Goal: Find specific page/section: Find specific page/section

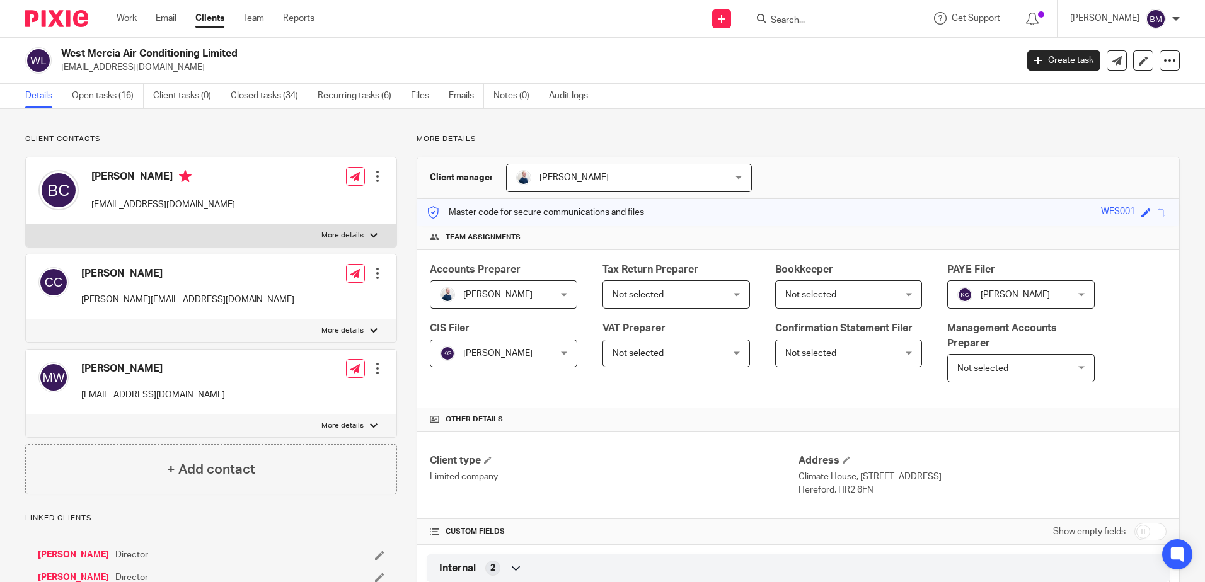
scroll to position [1201, 0]
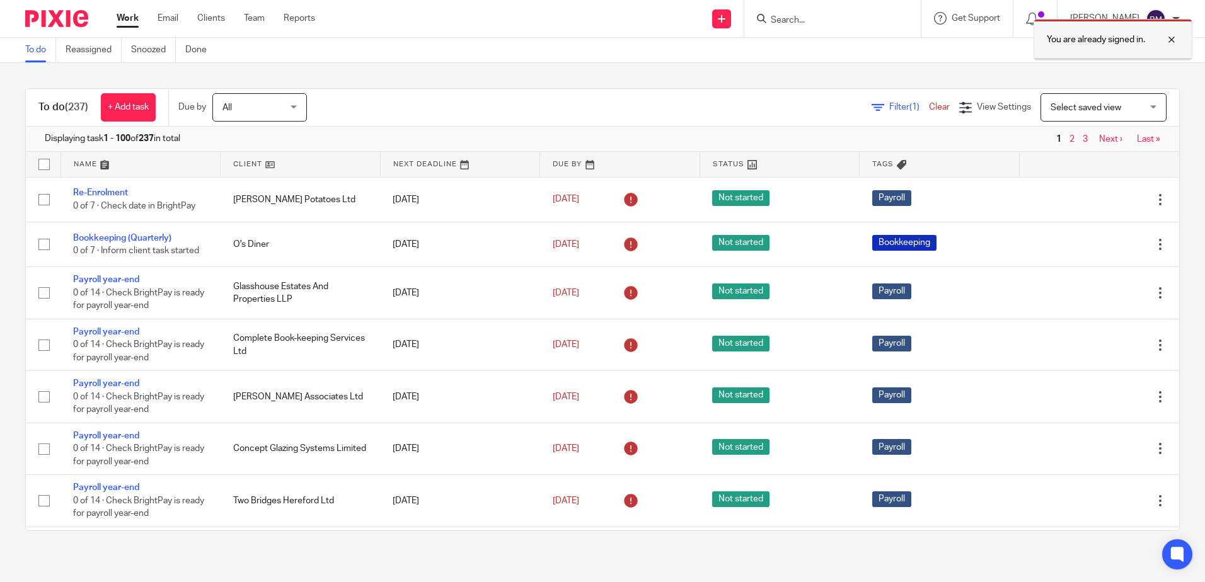
click at [1171, 41] on div at bounding box center [1162, 39] width 34 height 15
click at [799, 20] on input "Search" at bounding box center [825, 20] width 113 height 11
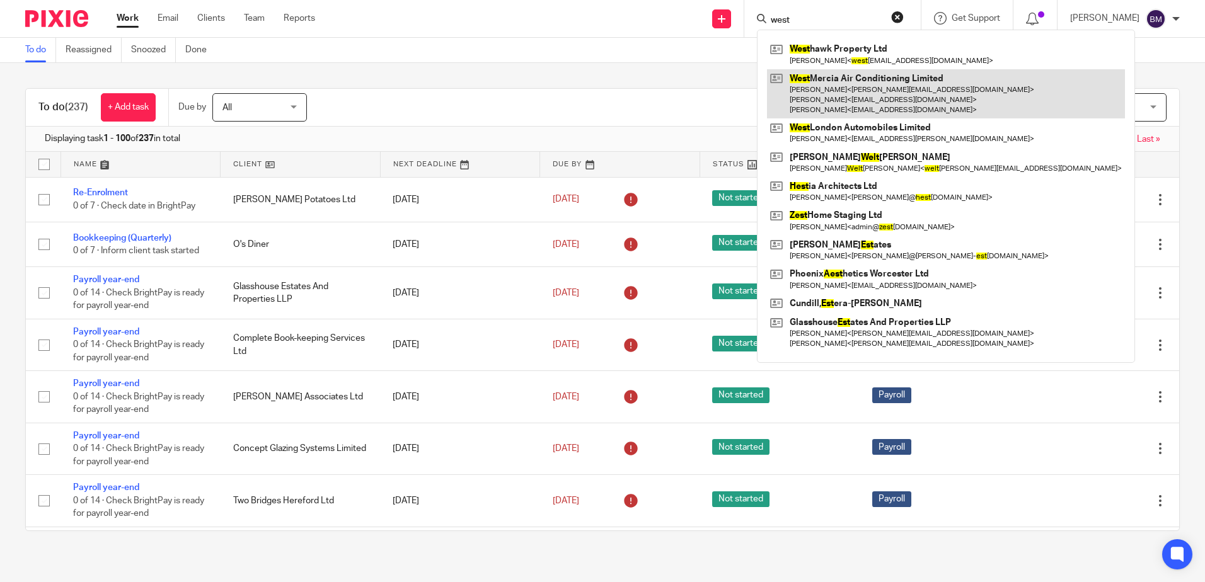
type input "west"
click at [850, 86] on link at bounding box center [946, 94] width 358 height 50
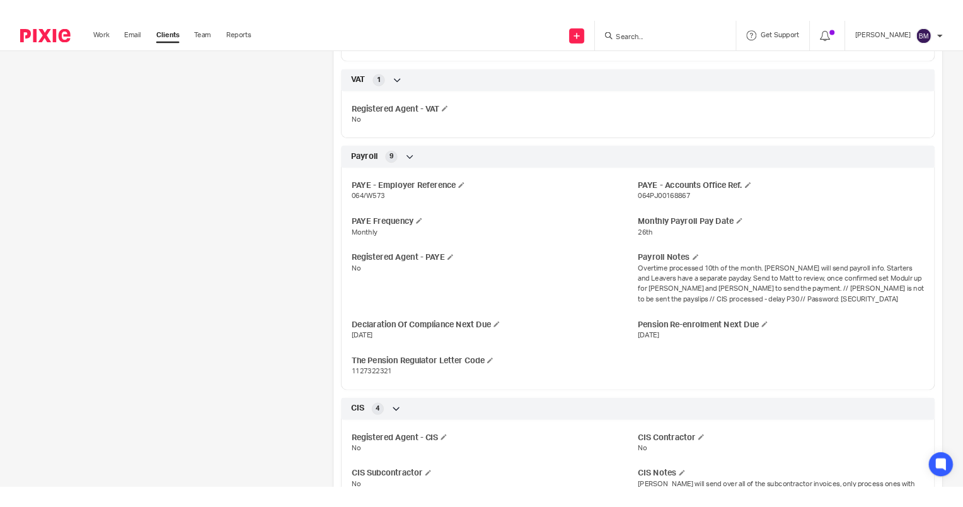
scroll to position [1134, 0]
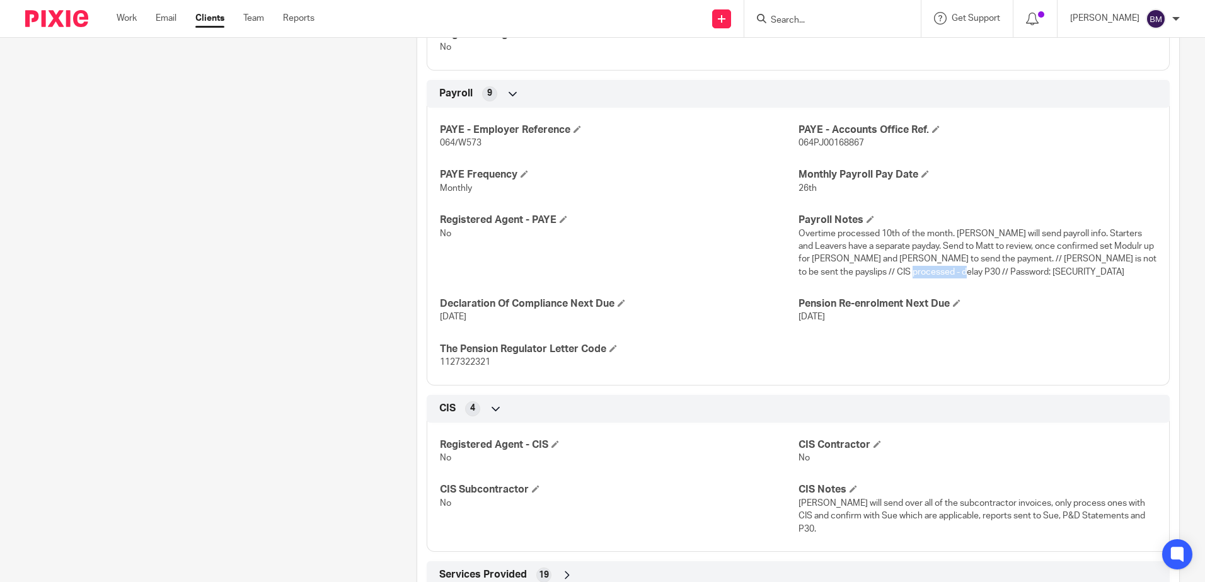
drag, startPoint x: 988, startPoint y: 274, endPoint x: 935, endPoint y: 272, distance: 53.0
click at [935, 272] on p "Overtime processed 10th of the month. [PERSON_NAME] will send payroll info. Sta…" at bounding box center [977, 252] width 358 height 51
copy span "Daikinfuq100!"
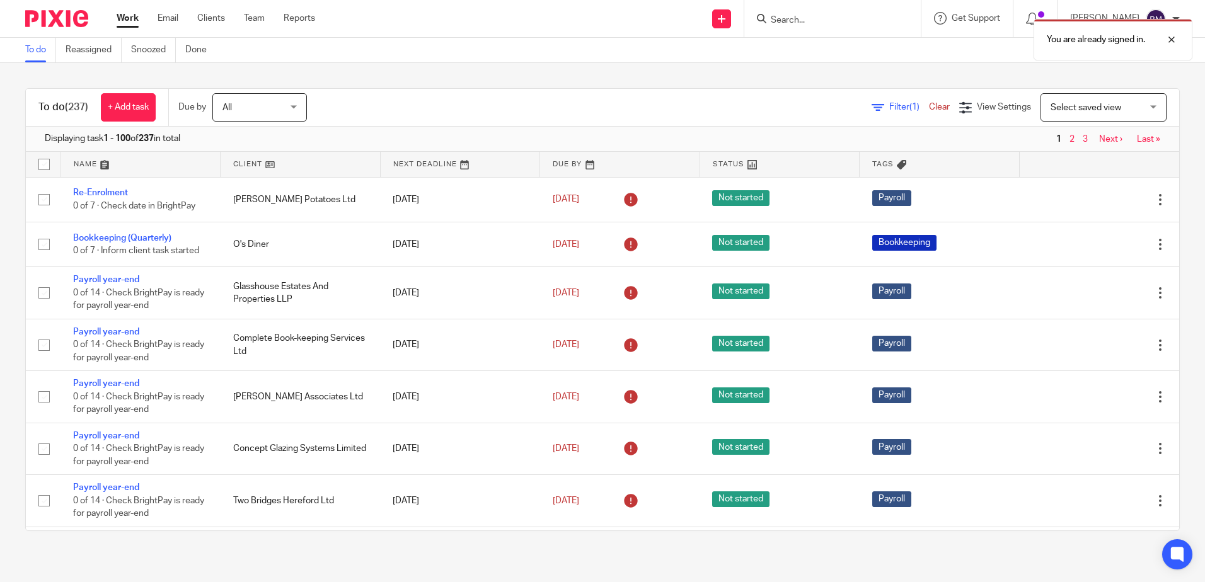
click at [822, 25] on div "You are already signed in." at bounding box center [897, 37] width 590 height 48
click at [1171, 41] on div at bounding box center [1162, 39] width 34 height 15
click at [805, 20] on div "You are already signed in." at bounding box center [897, 37] width 590 height 48
click at [1170, 40] on div at bounding box center [1162, 39] width 34 height 15
click at [814, 21] on input "Search" at bounding box center [825, 20] width 113 height 11
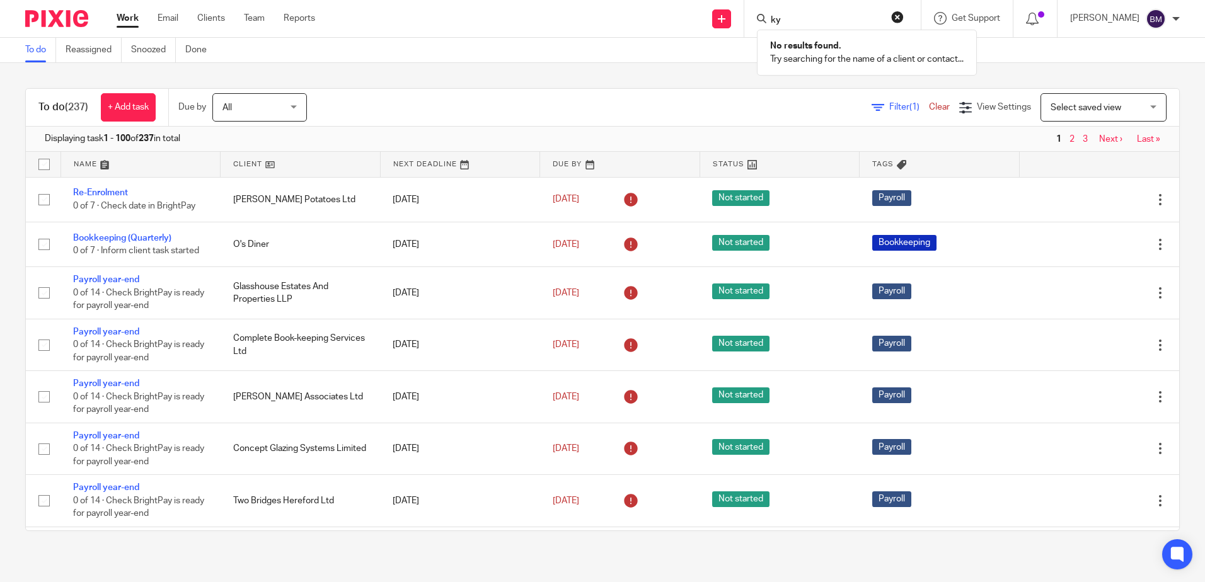
type input "k"
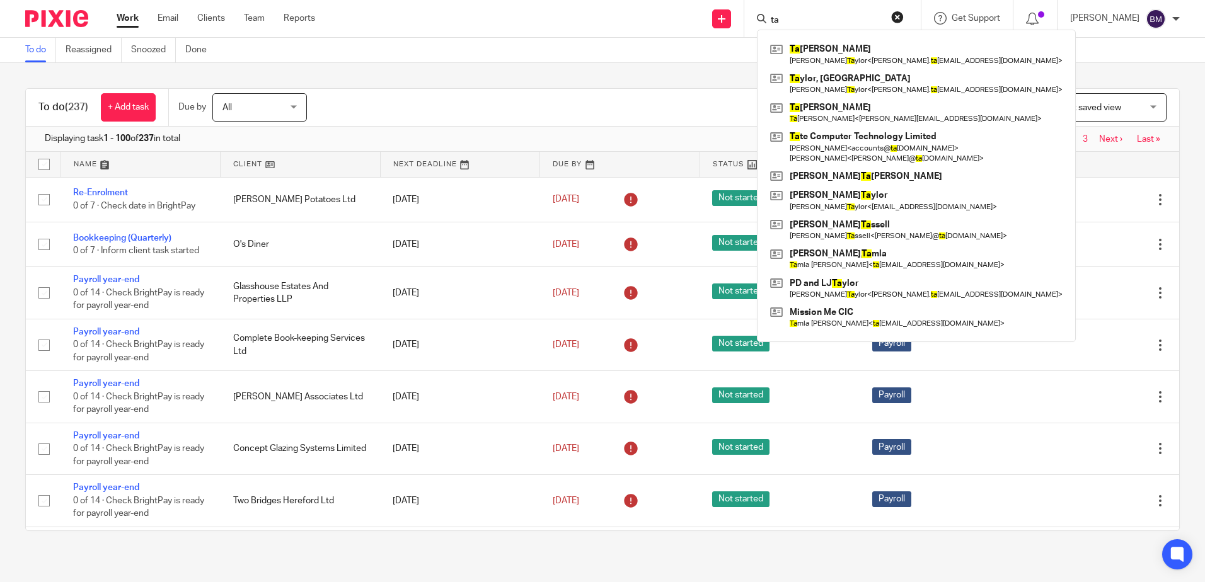
type input "tal"
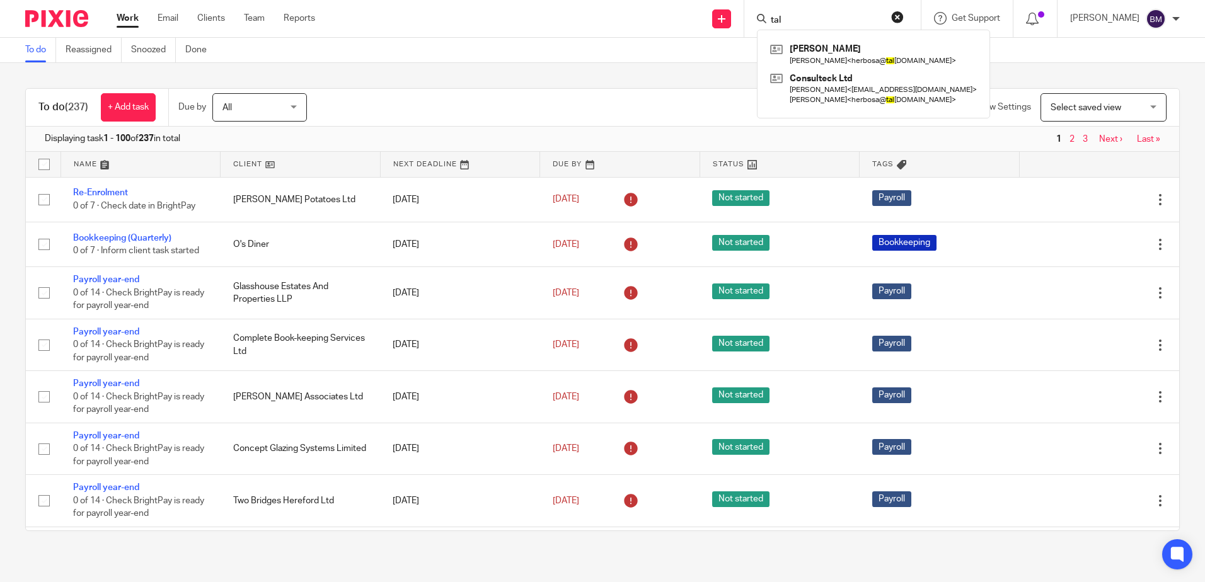
drag, startPoint x: 843, startPoint y: 25, endPoint x: 752, endPoint y: 8, distance: 91.7
click at [752, 8] on div "Send new email Create task Add client Request signature tal Herbosa, Louise Lou…" at bounding box center [769, 18] width 871 height 37
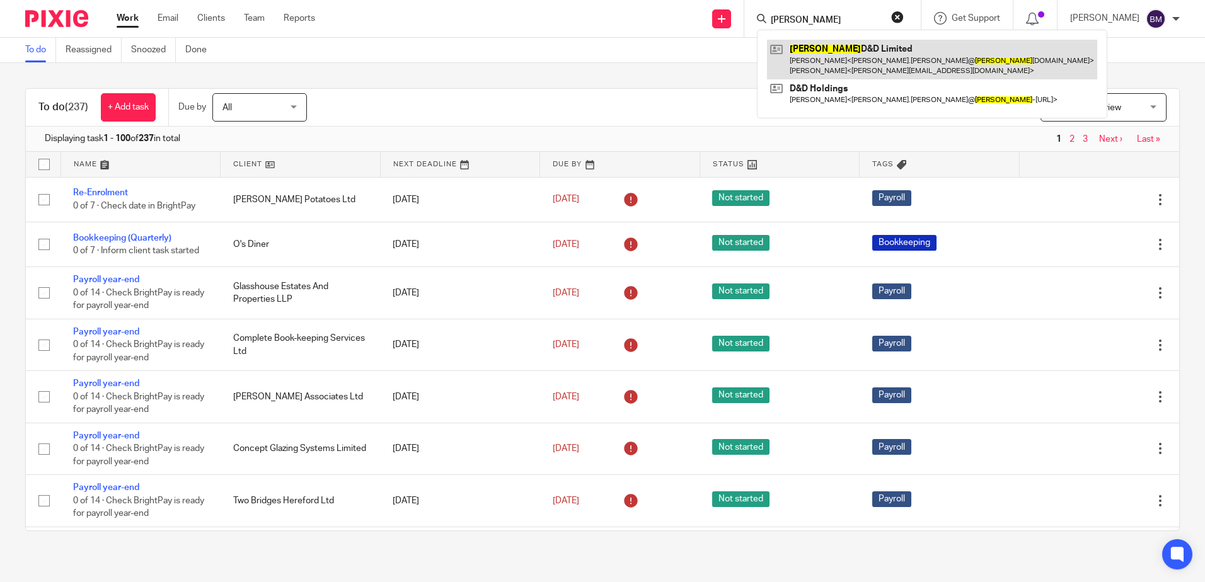
type input "krystal"
click at [848, 64] on link at bounding box center [932, 59] width 330 height 39
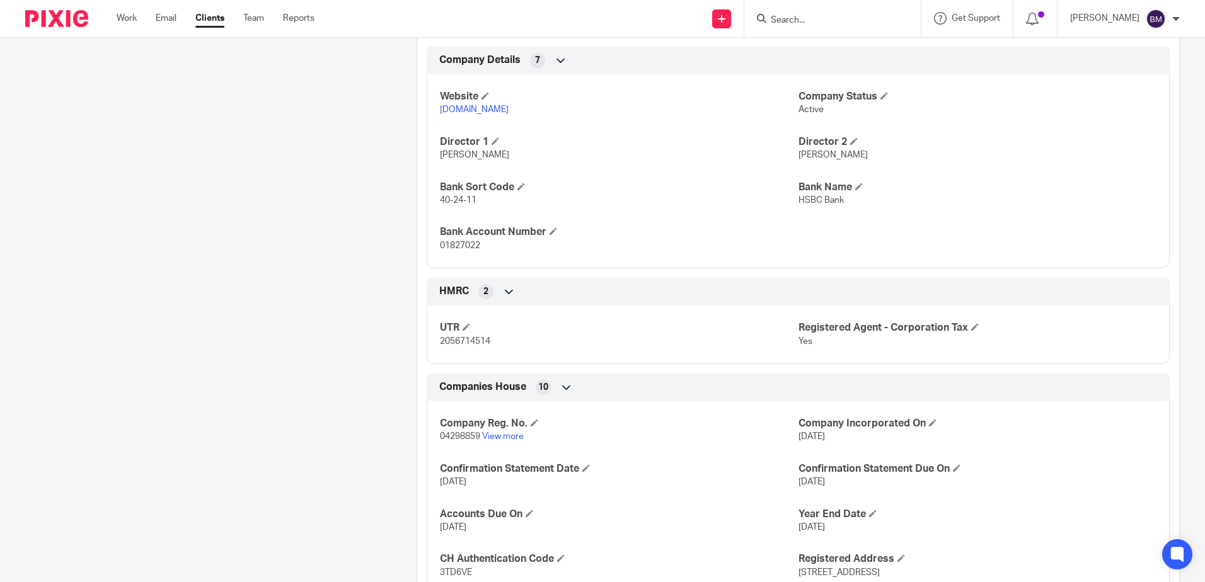
scroll to position [442, 0]
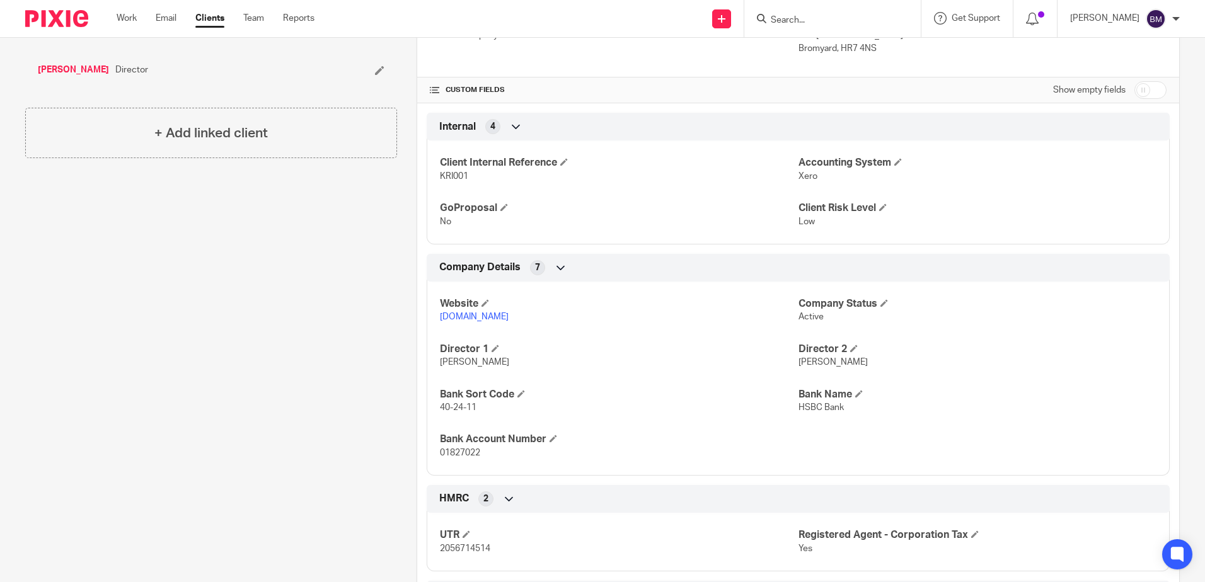
click at [817, 25] on input "Search" at bounding box center [825, 20] width 113 height 11
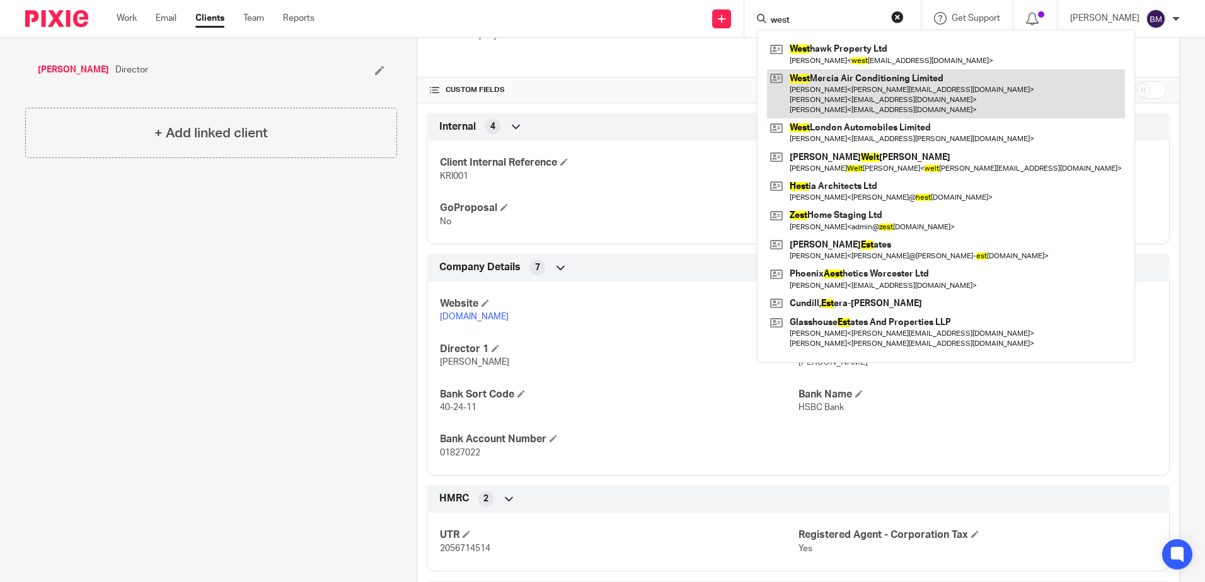
type input "west"
click at [855, 89] on link at bounding box center [946, 94] width 358 height 50
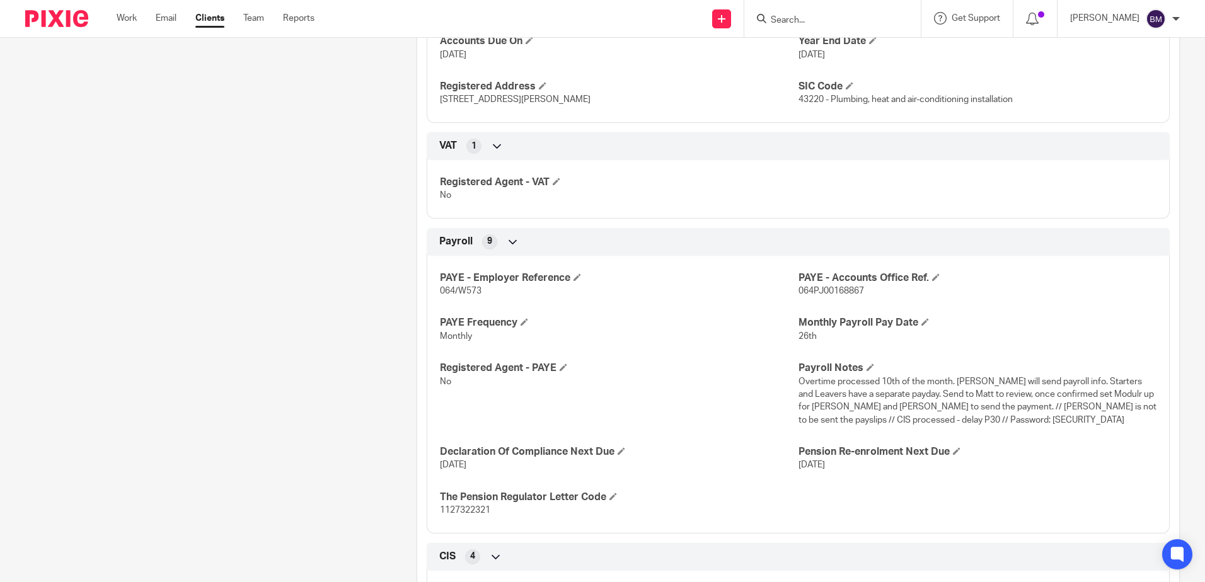
scroll to position [1008, 0]
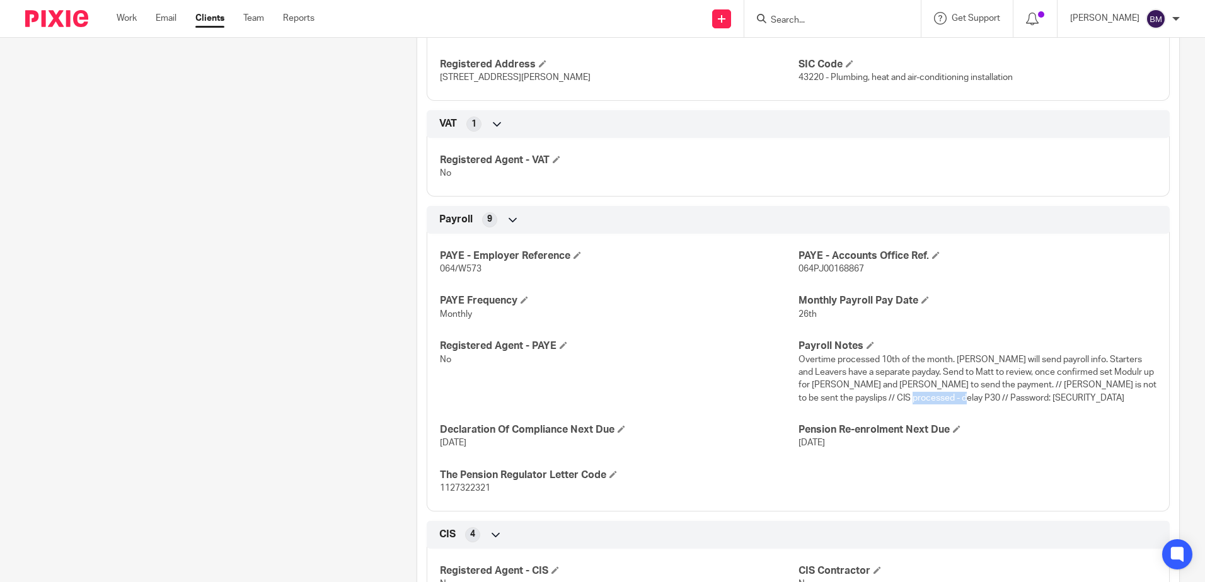
drag, startPoint x: 988, startPoint y: 398, endPoint x: 936, endPoint y: 398, distance: 52.3
click at [936, 398] on p "Overtime processed 10th of the month. [PERSON_NAME] will send payroll info. Sta…" at bounding box center [977, 379] width 358 height 51
